Goal: Navigation & Orientation: Find specific page/section

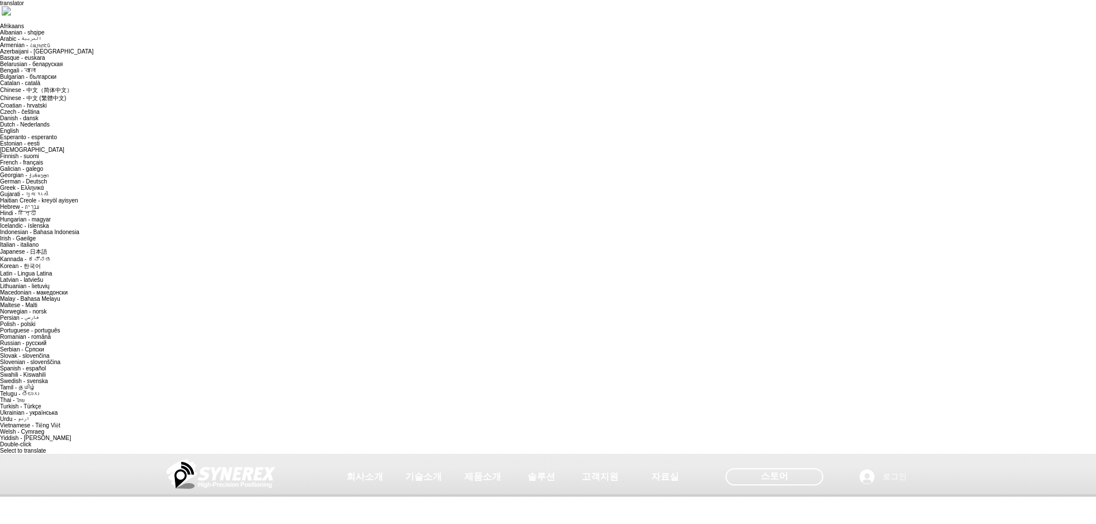
drag, startPoint x: 672, startPoint y: 209, endPoint x: 826, endPoint y: 211, distance: 154.8
drag, startPoint x: 796, startPoint y: 229, endPoint x: 750, endPoint y: 209, distance: 50.5
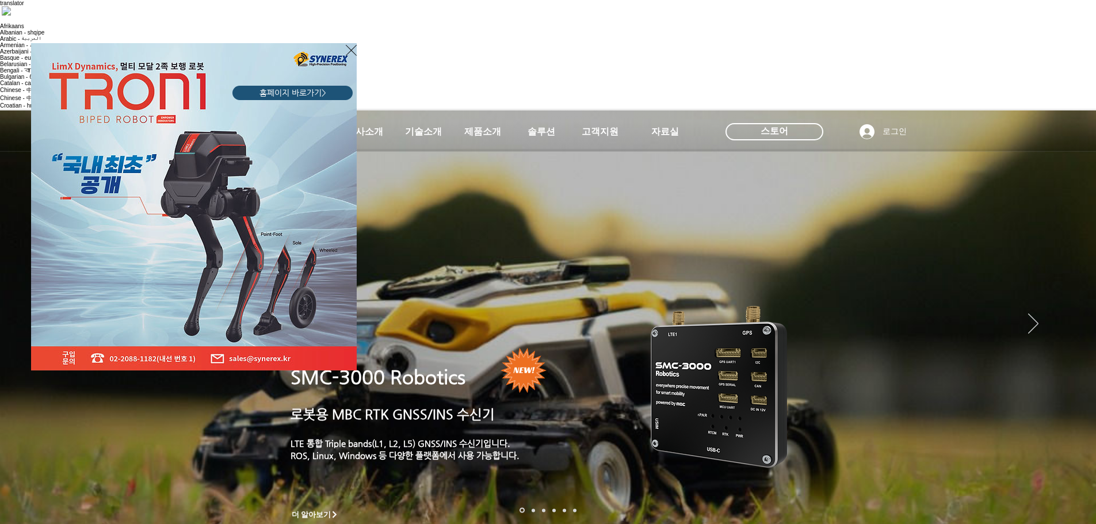
click at [358, 405] on div "LimX Dinamics" at bounding box center [548, 262] width 1096 height 524
click at [352, 44] on icon "사이트로 돌아가기" at bounding box center [351, 50] width 11 height 14
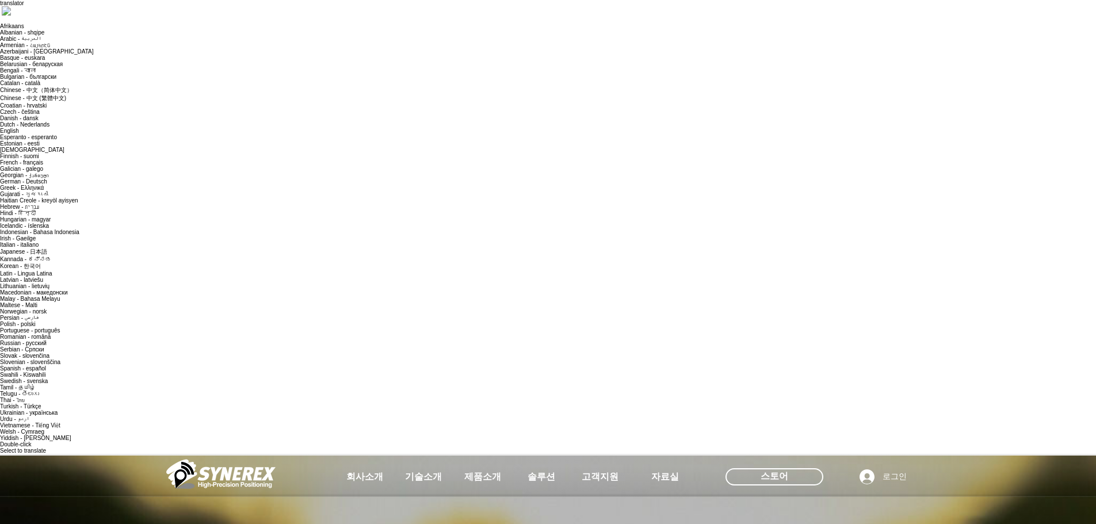
scroll to position [345, 0]
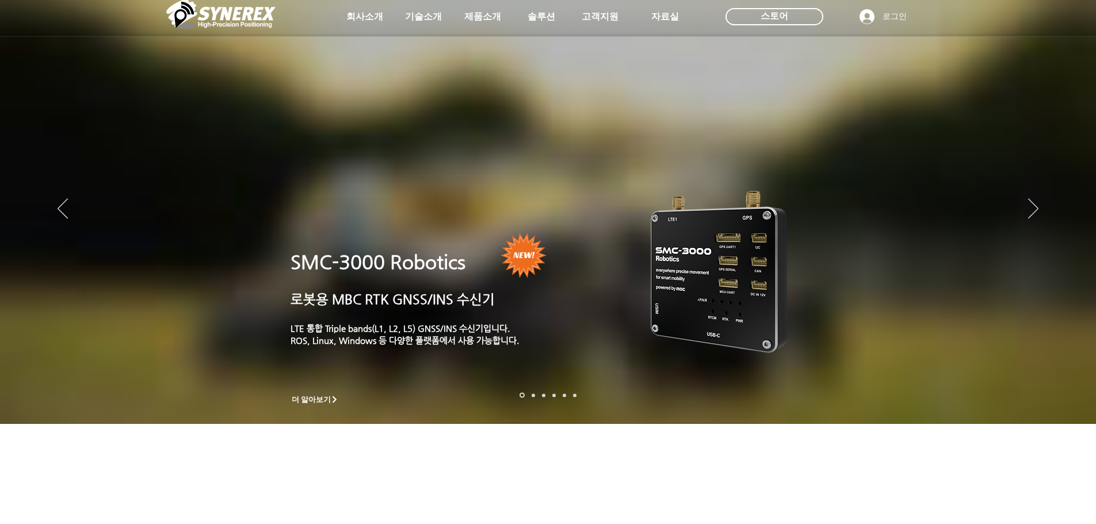
scroll to position [345, 0]
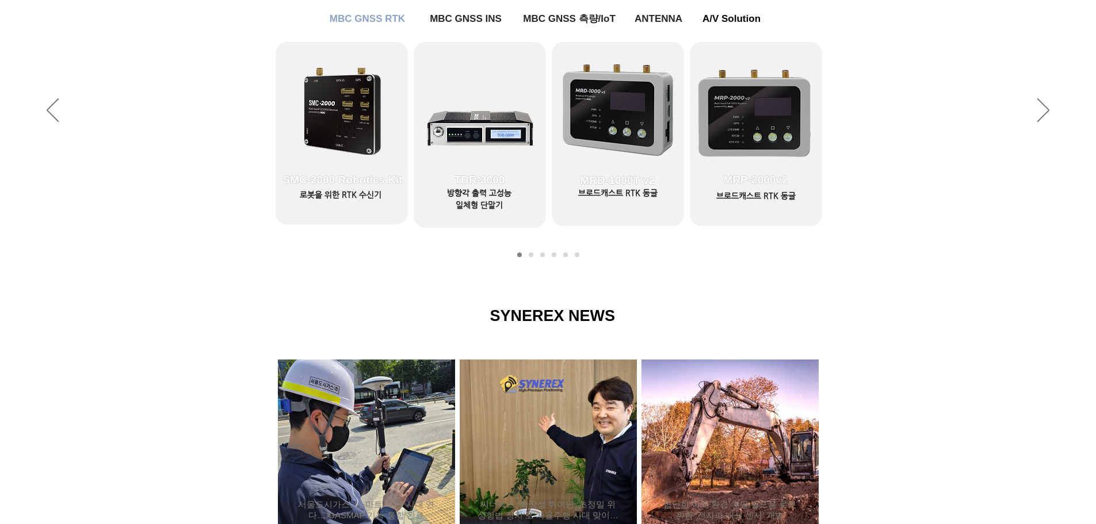
scroll to position [1109, 0]
